Goal: Task Accomplishment & Management: Manage account settings

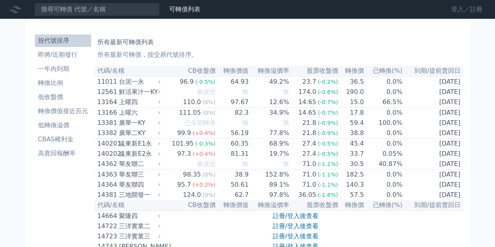
click at [457, 7] on link "登入／註冊" at bounding box center [467, 9] width 44 height 13
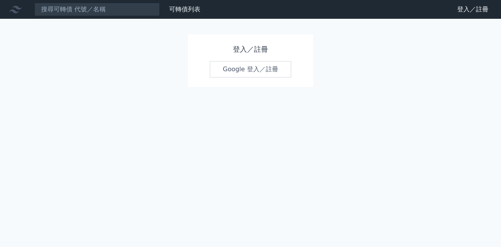
click at [226, 70] on link "Google 登入／註冊" at bounding box center [250, 69] width 81 height 16
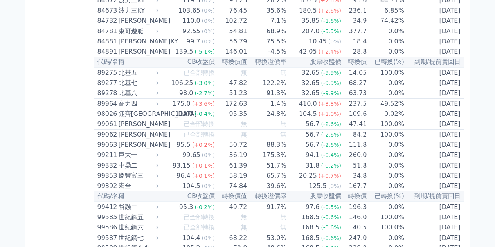
scroll to position [4661, 0]
